Goal: Task Accomplishment & Management: Complete application form

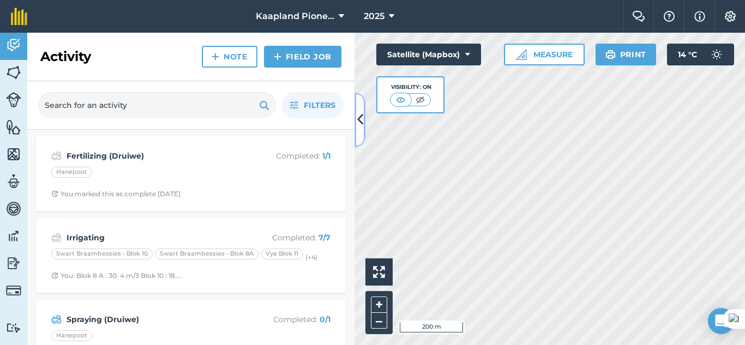
click at [361, 131] on button at bounding box center [359, 120] width 11 height 55
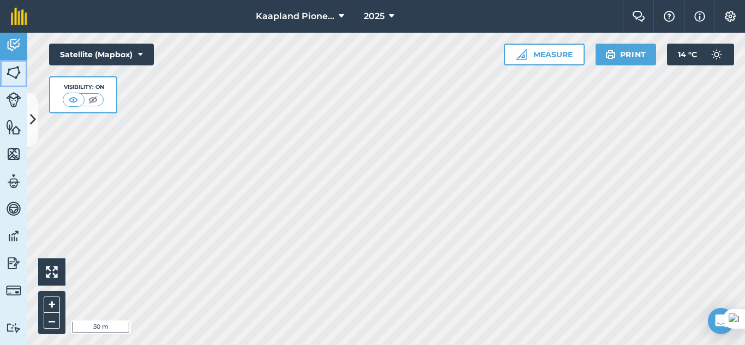
click at [7, 61] on link "Fields" at bounding box center [13, 73] width 27 height 27
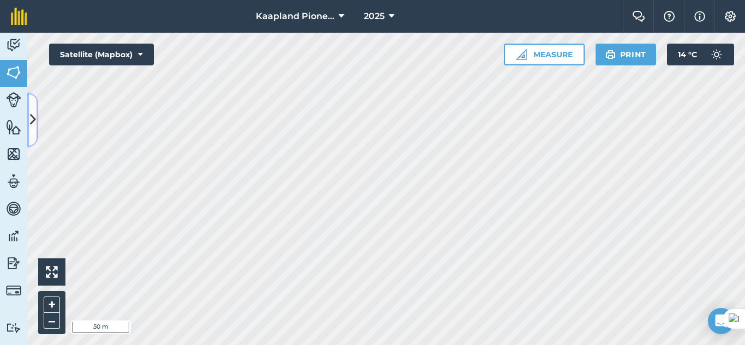
click at [37, 124] on button at bounding box center [32, 120] width 11 height 55
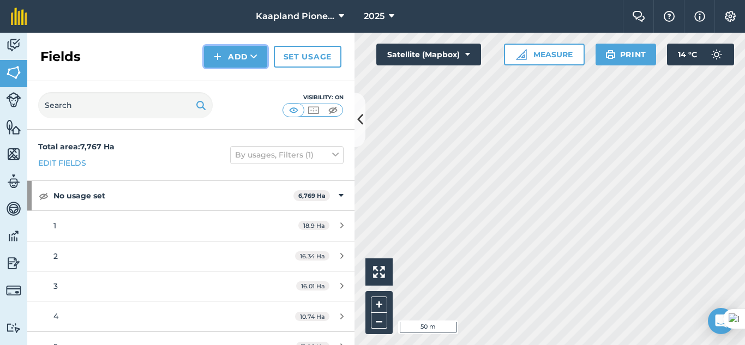
click at [219, 59] on img at bounding box center [218, 56] width 8 height 13
click at [239, 80] on link "Draw" at bounding box center [236, 81] width 60 height 24
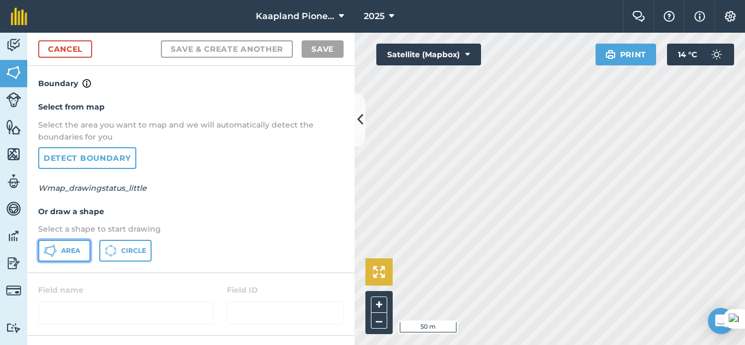
drag, startPoint x: 73, startPoint y: 249, endPoint x: 370, endPoint y: 272, distance: 298.5
click at [73, 249] on span "Area" at bounding box center [70, 250] width 19 height 9
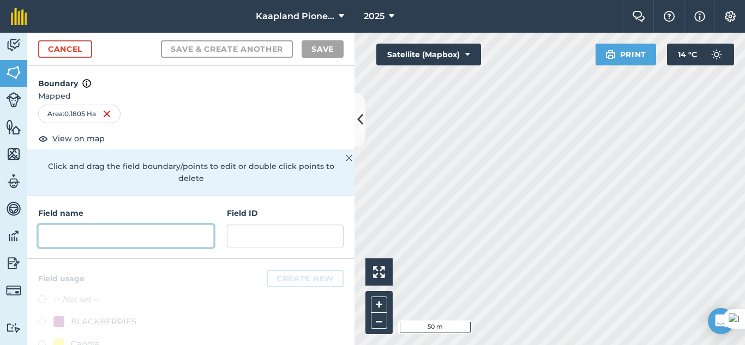
click at [188, 234] on input "text" at bounding box center [126, 236] width 176 height 23
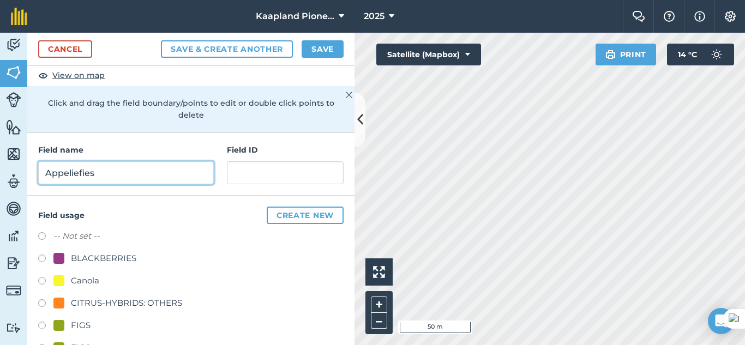
scroll to position [22, 0]
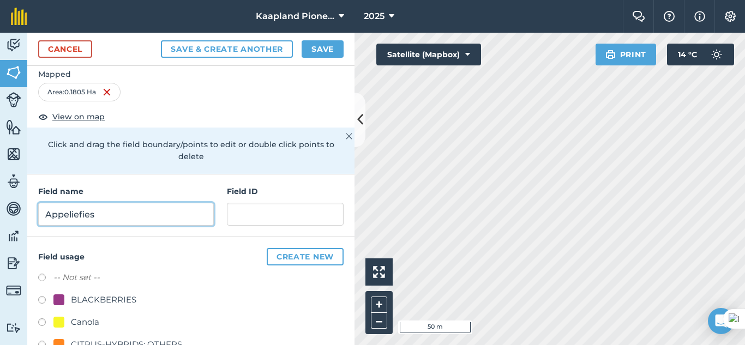
click at [69, 213] on input "Appeliefies" at bounding box center [126, 214] width 176 height 23
type input "Appeliefies"
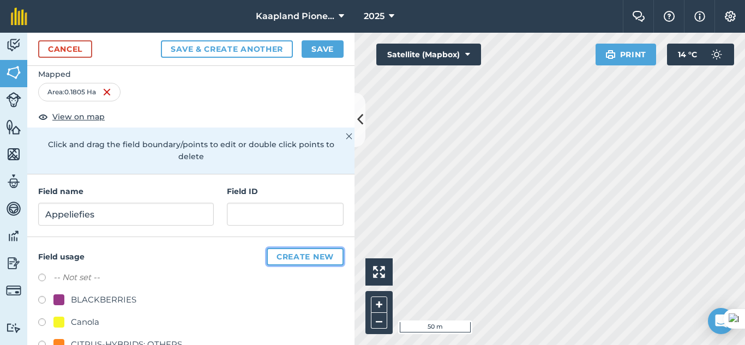
click at [291, 255] on button "Create new" at bounding box center [305, 256] width 77 height 17
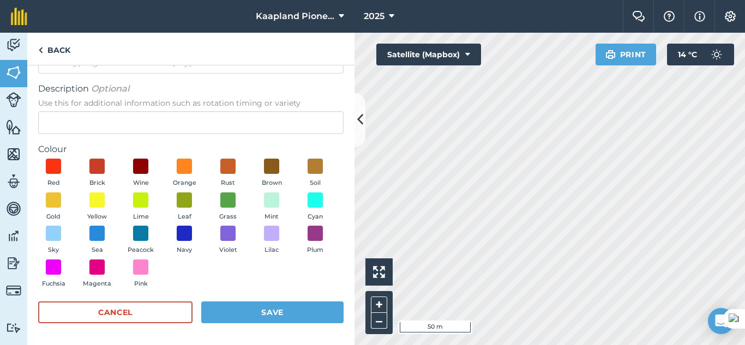
scroll to position [55, 0]
click at [106, 205] on span at bounding box center [97, 199] width 17 height 17
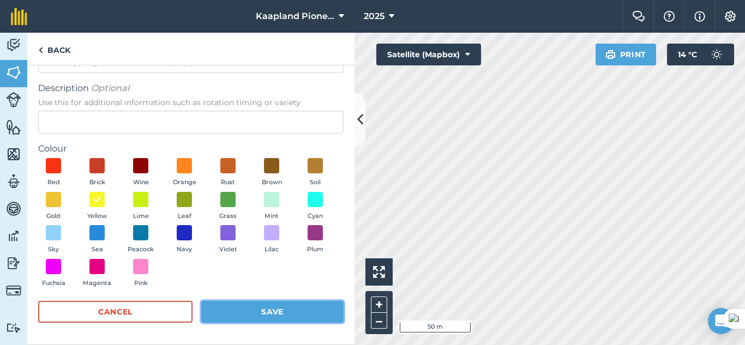
click at [261, 311] on button "Save" at bounding box center [272, 312] width 142 height 22
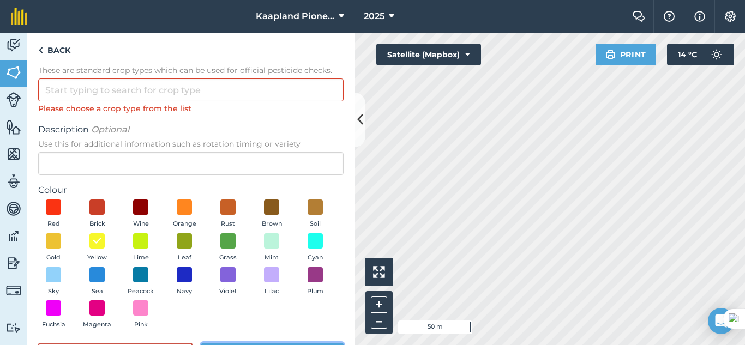
scroll to position [0, 0]
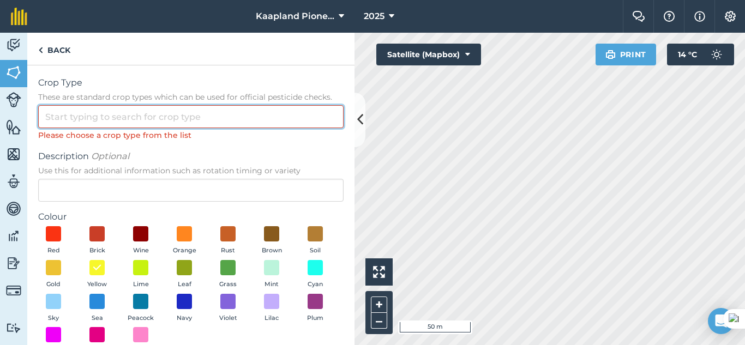
click at [174, 121] on input "Crop Type These are standard crop types which can be used for official pesticid…" at bounding box center [190, 116] width 305 height 23
type input "O"
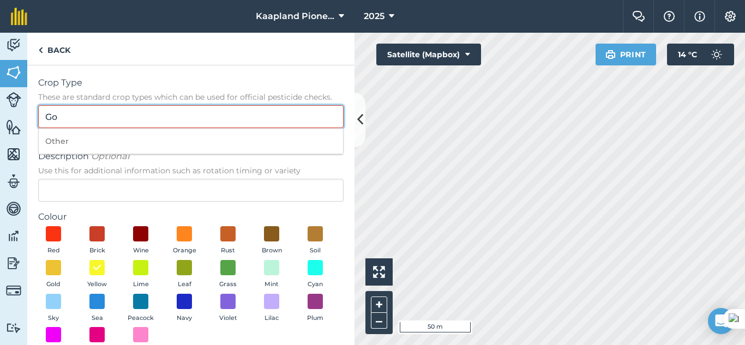
type input "G"
type input "A"
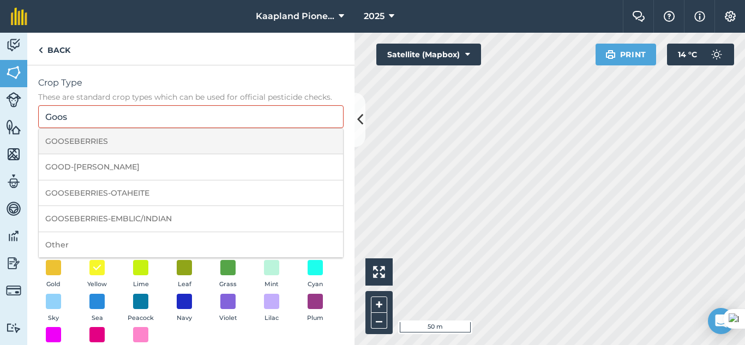
click at [89, 143] on li "GOOSEBERRIES" at bounding box center [191, 142] width 304 height 26
type input "GOOSEBERRIES"
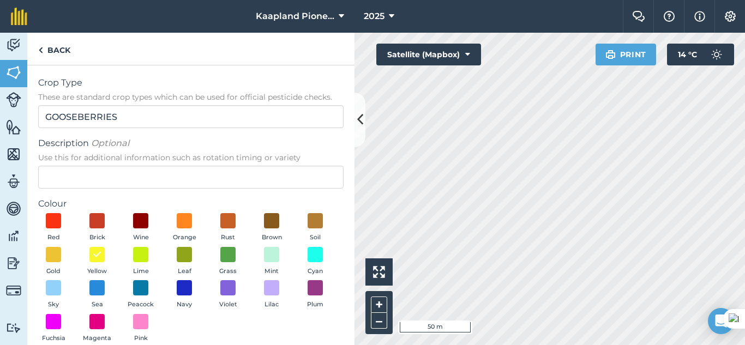
scroll to position [55, 0]
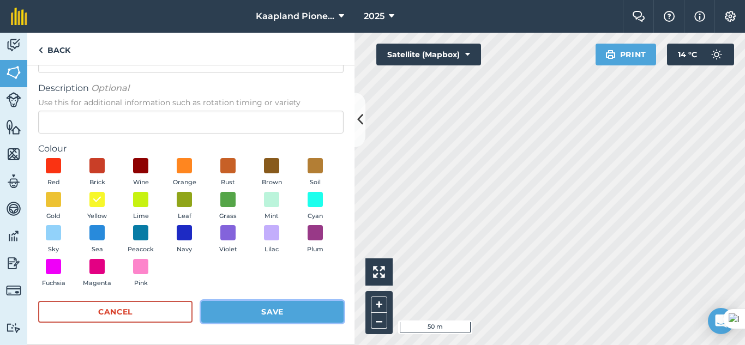
click at [237, 313] on button "Save" at bounding box center [272, 312] width 142 height 22
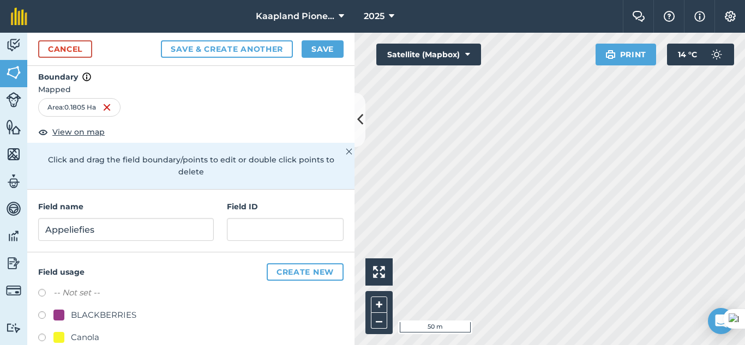
scroll to position [0, 0]
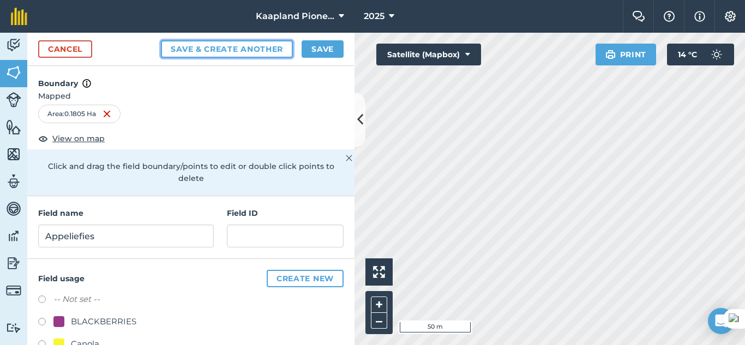
click at [215, 48] on button "Save & Create Another" at bounding box center [227, 48] width 132 height 17
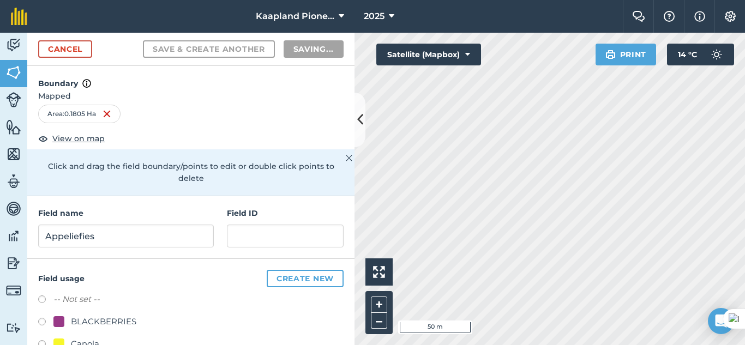
radio input "false"
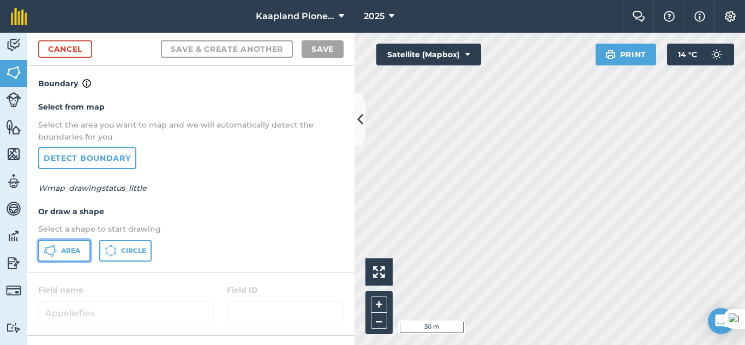
drag, startPoint x: 75, startPoint y: 258, endPoint x: 107, endPoint y: 252, distance: 32.8
click at [75, 258] on button "Area" at bounding box center [64, 251] width 52 height 22
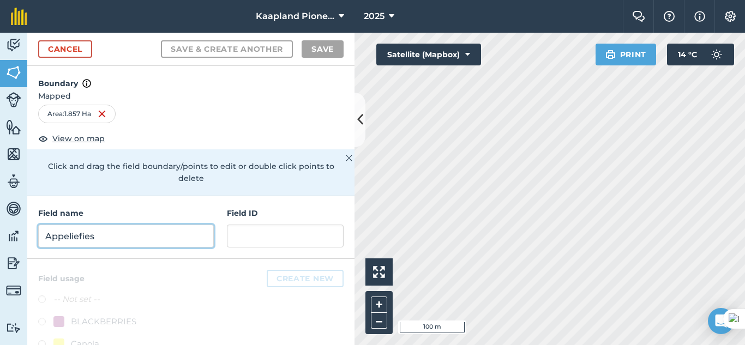
click at [150, 236] on input "Appeliefies" at bounding box center [126, 236] width 176 height 23
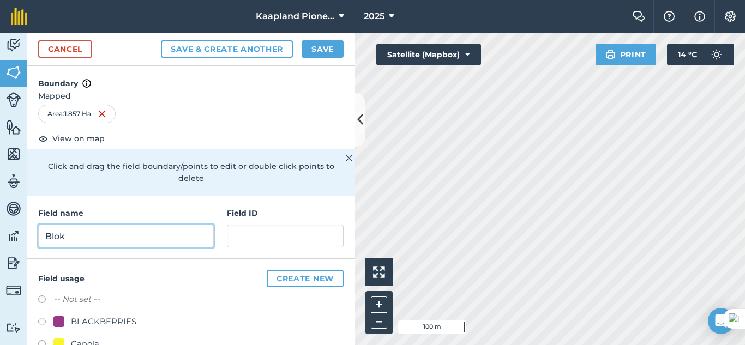
scroll to position [91, 0]
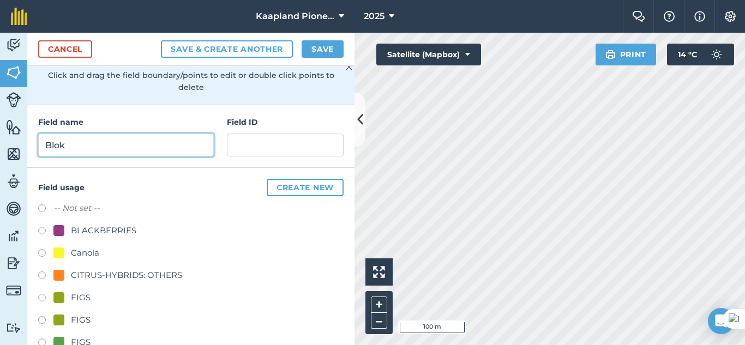
type input "Blok"
drag, startPoint x: 209, startPoint y: 264, endPoint x: 225, endPoint y: 296, distance: 35.4
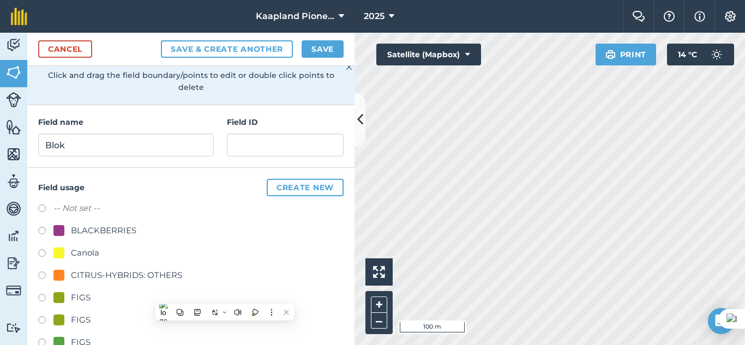
click at [45, 209] on label at bounding box center [45, 209] width 15 height 11
radio input "true"
